Goal: Navigation & Orientation: Go to known website

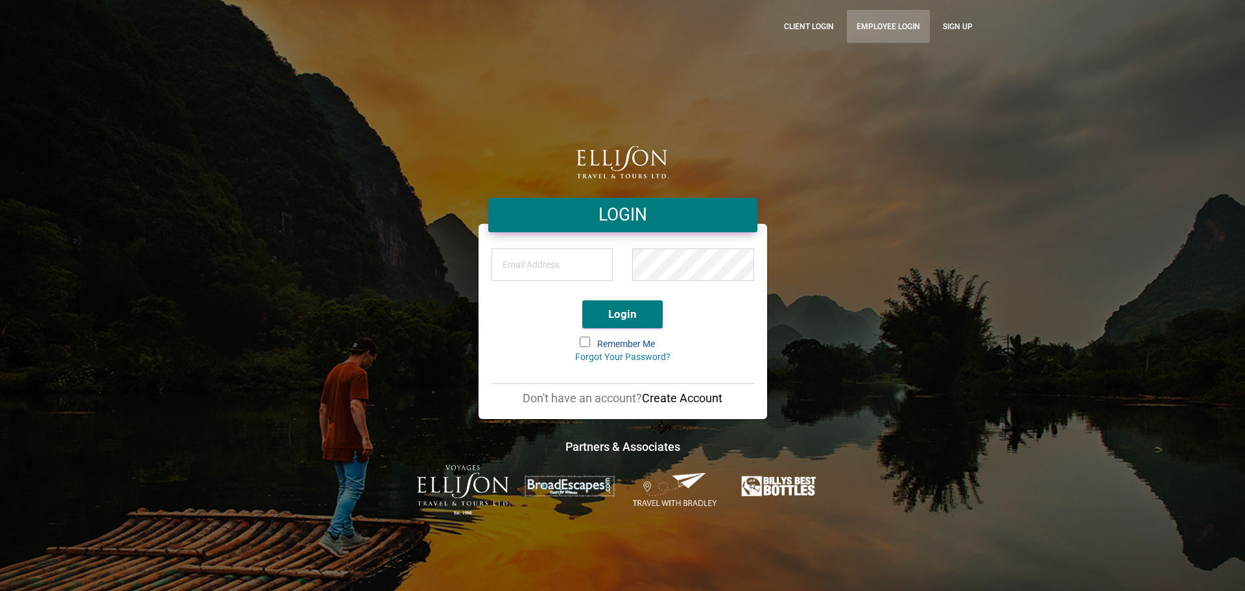
click at [904, 21] on link "Employee Login" at bounding box center [888, 26] width 83 height 33
drag, startPoint x: 865, startPoint y: 25, endPoint x: 723, endPoint y: 101, distance: 161.8
click at [865, 25] on link "Employee Login" at bounding box center [888, 26] width 83 height 33
click at [890, 19] on link "Employee Login" at bounding box center [888, 26] width 83 height 33
click at [986, 146] on div at bounding box center [622, 143] width 739 height 13
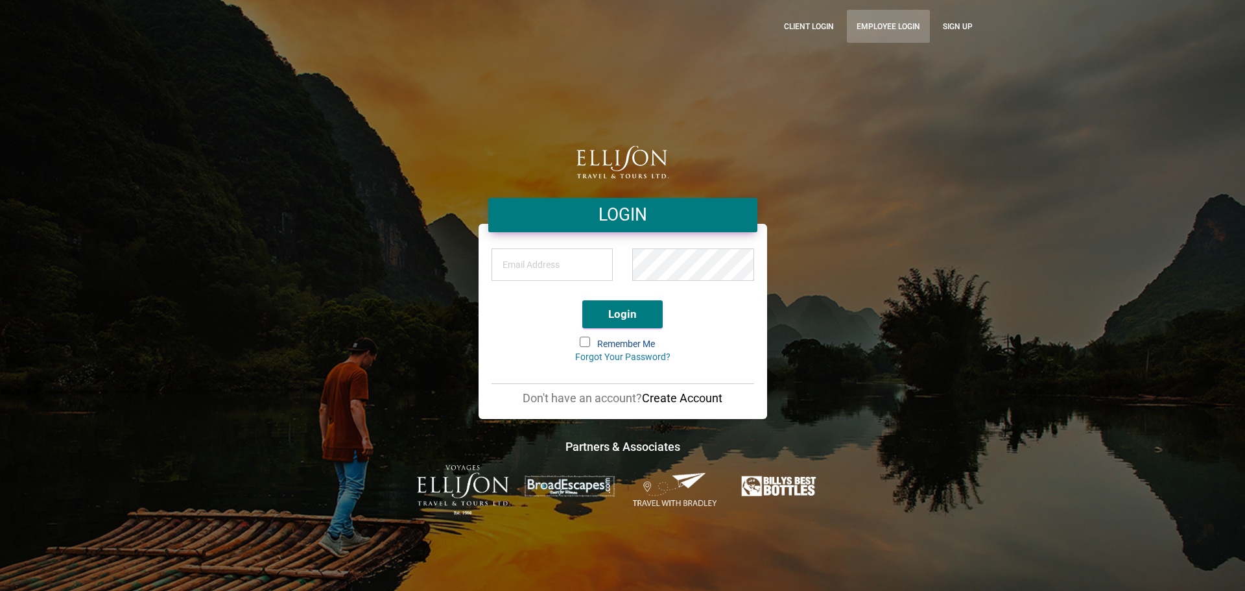
click at [904, 19] on link "Employee Login" at bounding box center [888, 26] width 83 height 33
